Goal: Information Seeking & Learning: Learn about a topic

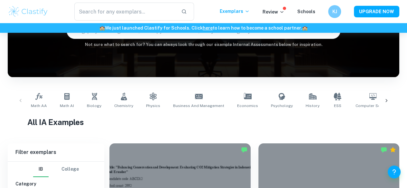
scroll to position [114, 0]
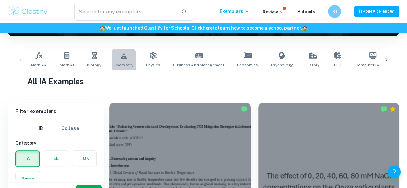
click at [122, 62] on link "Chemistry" at bounding box center [124, 59] width 24 height 21
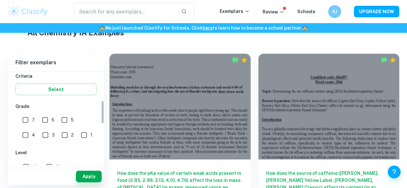
scroll to position [101, 0]
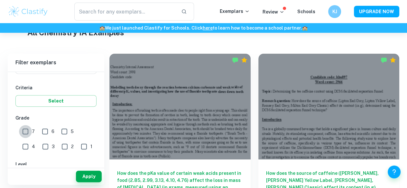
click at [27, 134] on input "7" at bounding box center [25, 131] width 13 height 13
checkbox input "true"
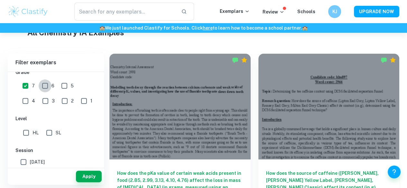
click at [48, 88] on input "6" at bounding box center [45, 86] width 13 height 13
checkbox input "true"
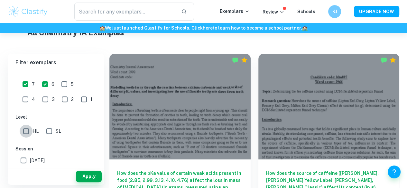
click at [22, 128] on input "HL" at bounding box center [26, 131] width 13 height 13
checkbox input "true"
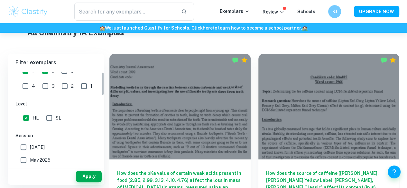
scroll to position [0, 0]
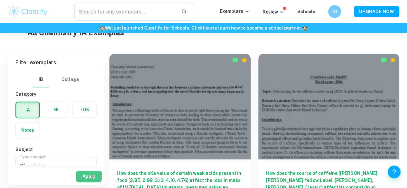
click at [88, 177] on button "Apply" at bounding box center [89, 177] width 26 height 12
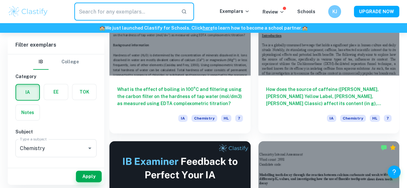
click at [125, 12] on input "text" at bounding box center [125, 12] width 102 height 18
type input "electrolysis"
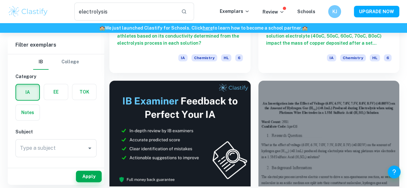
scroll to position [161, 0]
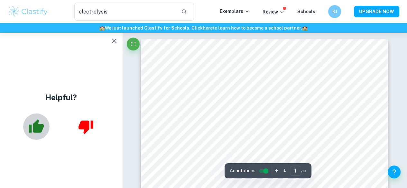
click at [43, 132] on icon "button" at bounding box center [36, 127] width 16 height 16
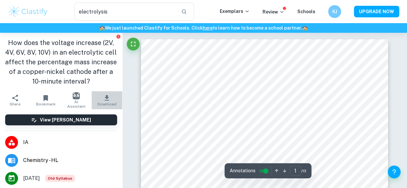
click at [107, 99] on button "Download" at bounding box center [107, 100] width 31 height 18
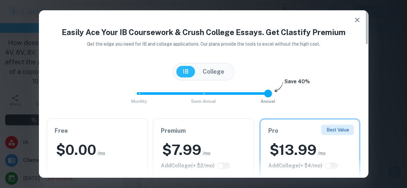
click at [105, 135] on h6 "Free" at bounding box center [97, 131] width 85 height 9
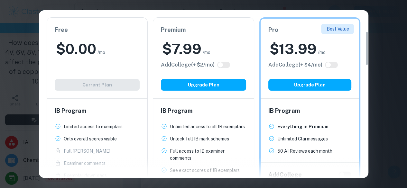
click at [97, 86] on div "Free $ 0.00 /mo Add College (+ $ 2 /mo) Current Plan" at bounding box center [97, 58] width 101 height 81
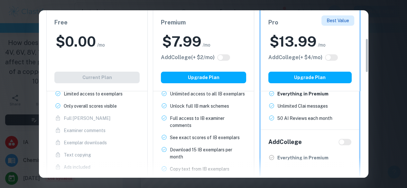
scroll to position [135, 0]
click at [391, 36] on div "Easily Ace Your IB Coursework & Crush College Essays. Get Clastify Premium Get …" at bounding box center [203, 94] width 407 height 188
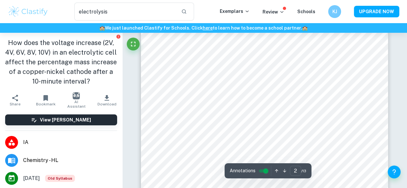
scroll to position [588, 0]
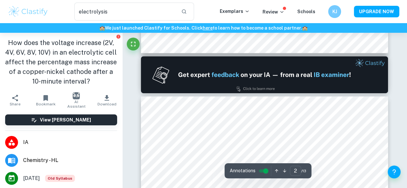
type input "1"
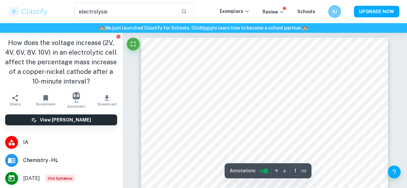
scroll to position [0, 0]
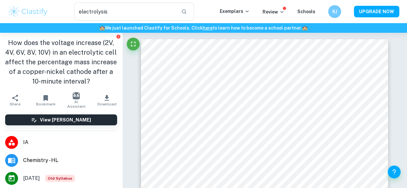
click at [38, 14] on img at bounding box center [28, 11] width 41 height 13
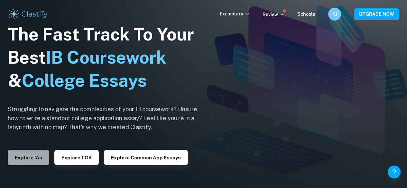
click at [40, 157] on button "Explore IAs" at bounding box center [29, 157] width 42 height 15
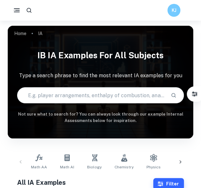
click at [66, 102] on input "text" at bounding box center [91, 95] width 148 height 18
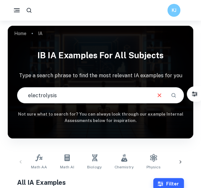
type input "electrolysis"
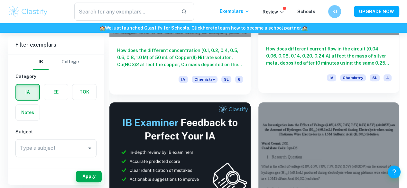
scroll to position [287, 0]
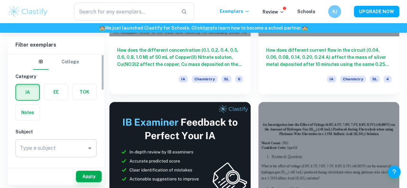
click at [94, 147] on div "Type a subject" at bounding box center [55, 148] width 81 height 18
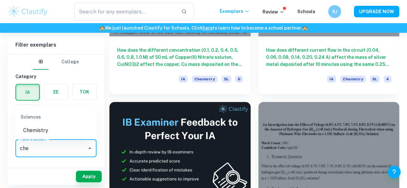
scroll to position [0, 0]
click at [45, 131] on li "Chemistry" at bounding box center [55, 131] width 81 height 12
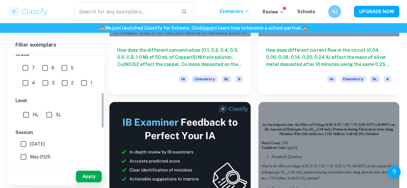
scroll to position [117, 0]
type input "Chemistry"
click at [24, 115] on input "HL" at bounding box center [26, 114] width 13 height 13
checkbox input "true"
click at [81, 176] on button "Apply" at bounding box center [89, 177] width 26 height 12
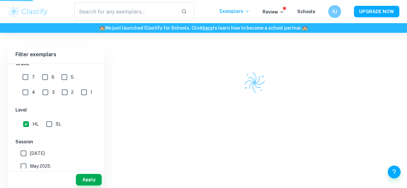
scroll to position [168, 0]
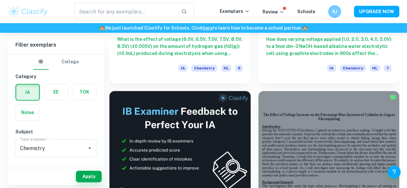
scroll to position [290, 0]
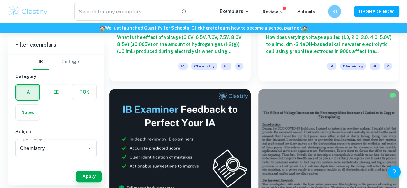
scroll to position [294, 0]
